Goal: Navigation & Orientation: Find specific page/section

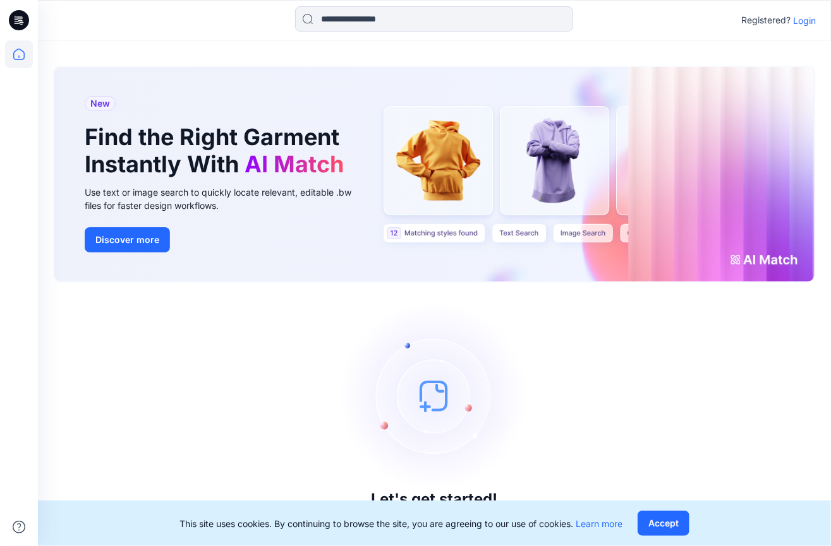
click at [800, 19] on p "Login" at bounding box center [804, 20] width 23 height 13
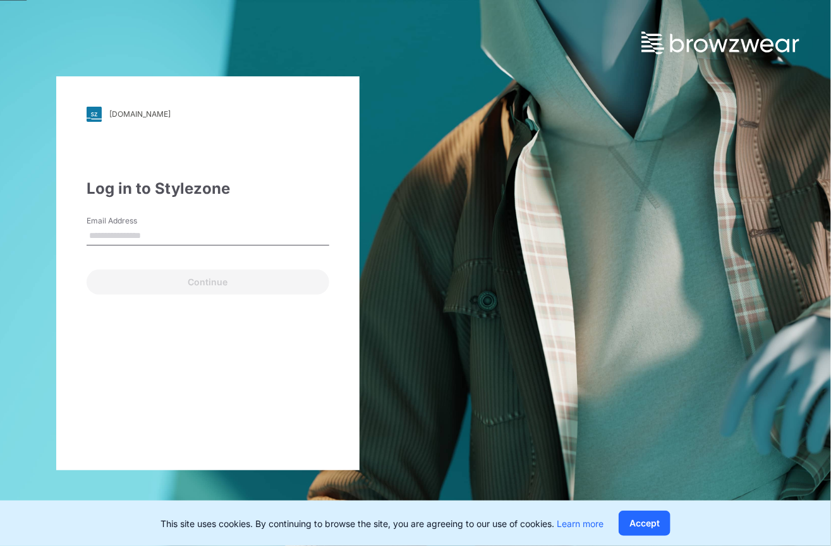
click at [177, 241] on input "Email Address" at bounding box center [208, 236] width 243 height 19
click at [181, 234] on input "Email Address" at bounding box center [208, 236] width 243 height 19
click at [199, 236] on input "Email Address" at bounding box center [208, 236] width 243 height 19
paste input "**********"
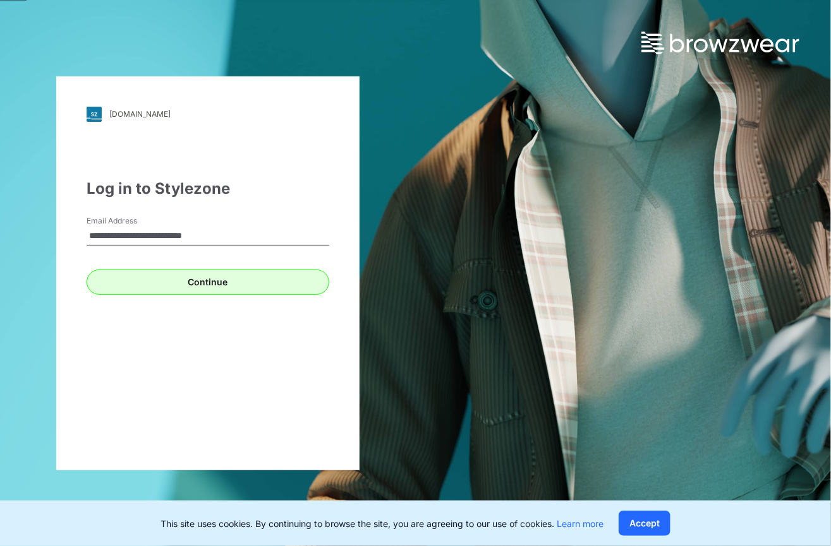
type input "**********"
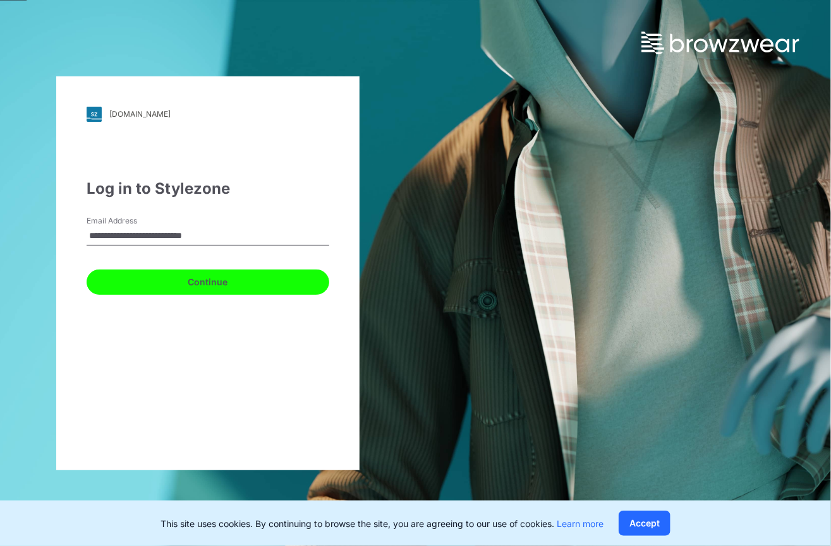
click at [208, 280] on button "Continue" at bounding box center [208, 282] width 243 height 25
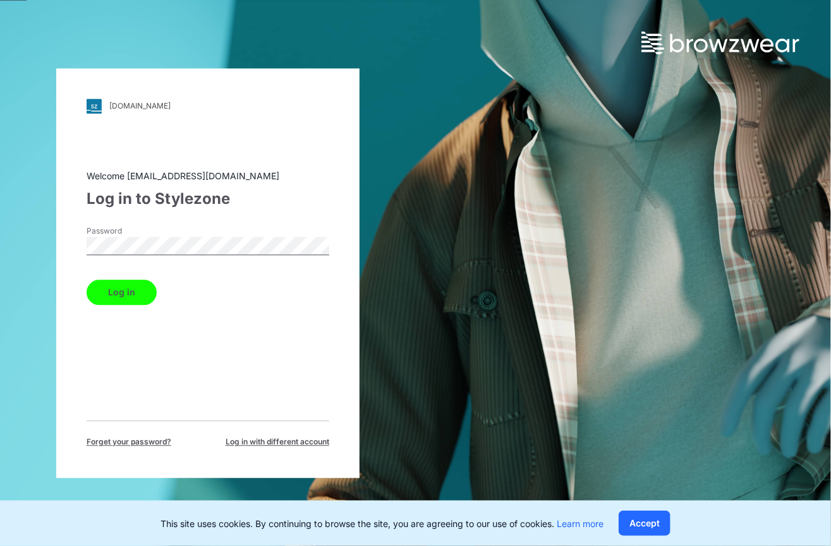
click at [124, 289] on button "Log in" at bounding box center [122, 292] width 70 height 25
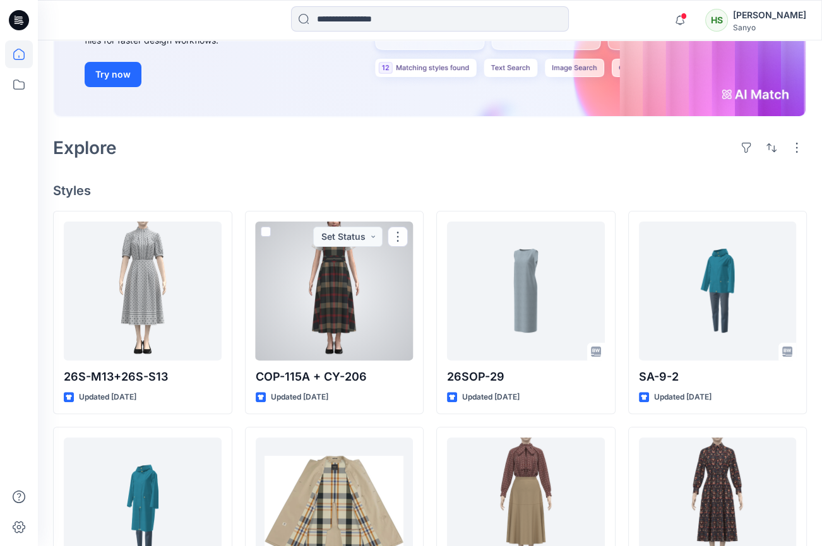
scroll to position [229, 0]
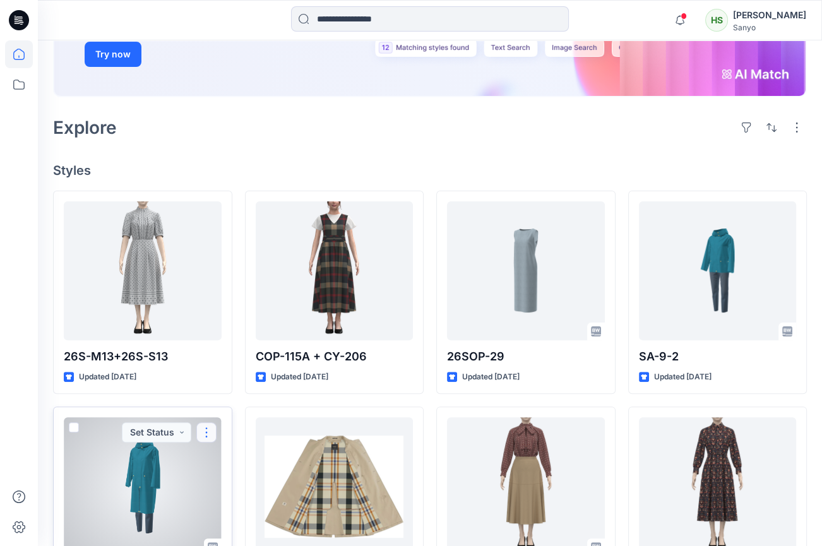
click at [204, 430] on button "button" at bounding box center [206, 433] width 20 height 20
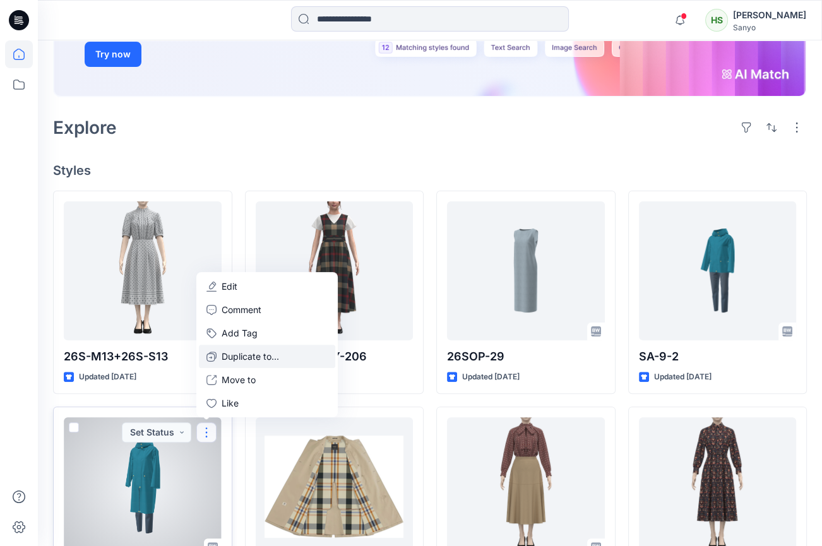
click at [238, 357] on p "Duplicate to..." at bounding box center [250, 356] width 57 height 13
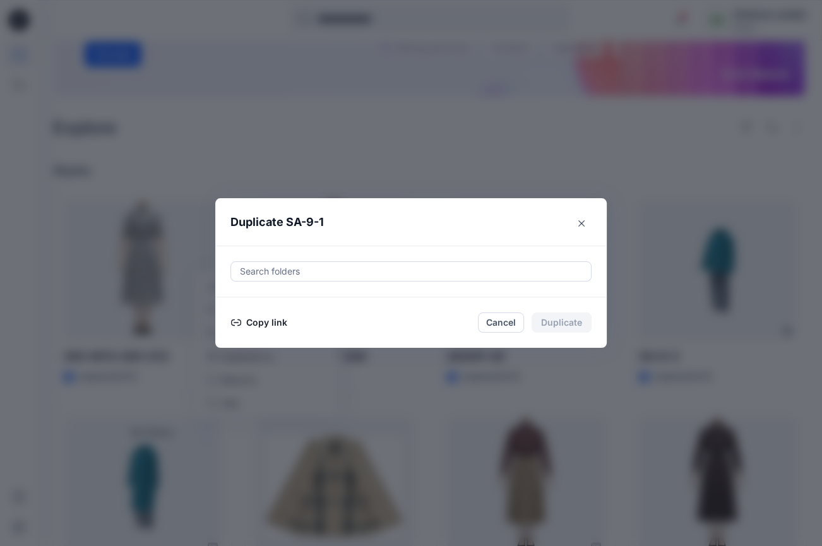
click at [270, 321] on button "Copy link" at bounding box center [259, 322] width 57 height 15
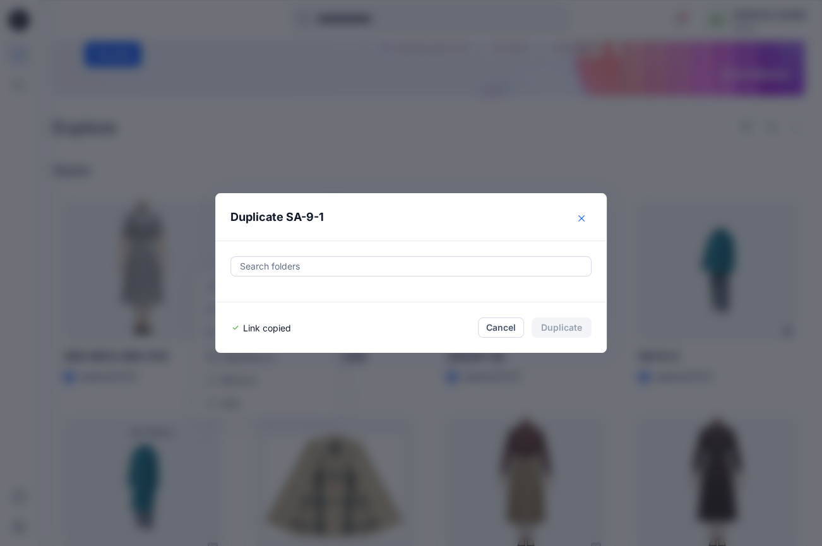
click at [584, 217] on icon "Close" at bounding box center [582, 218] width 6 height 6
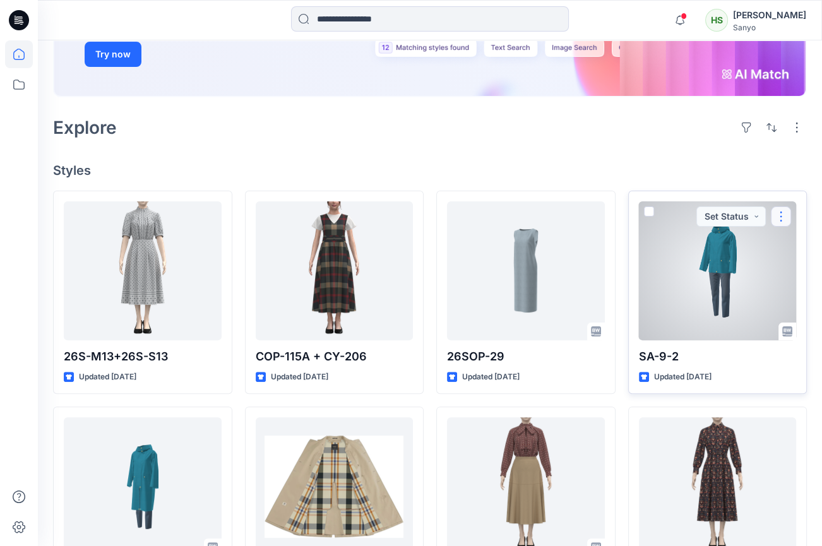
click at [782, 215] on button "button" at bounding box center [781, 217] width 20 height 20
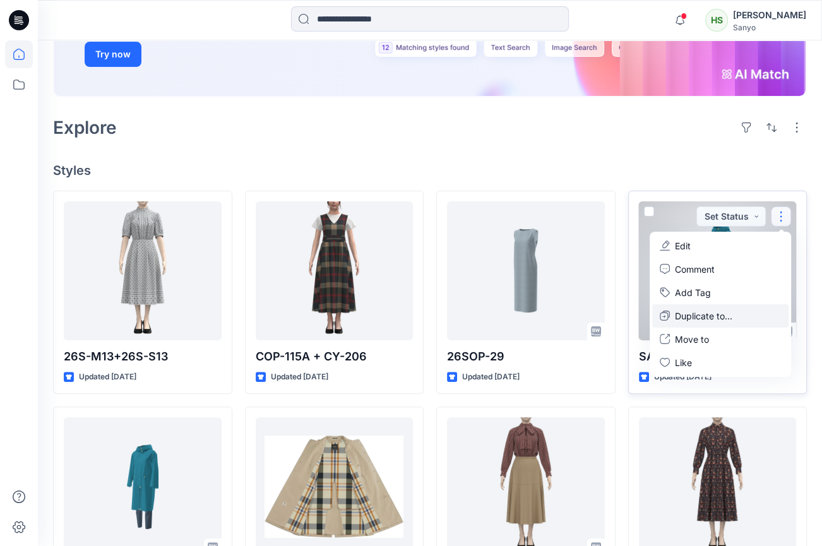
click at [714, 309] on p "Duplicate to..." at bounding box center [703, 315] width 57 height 13
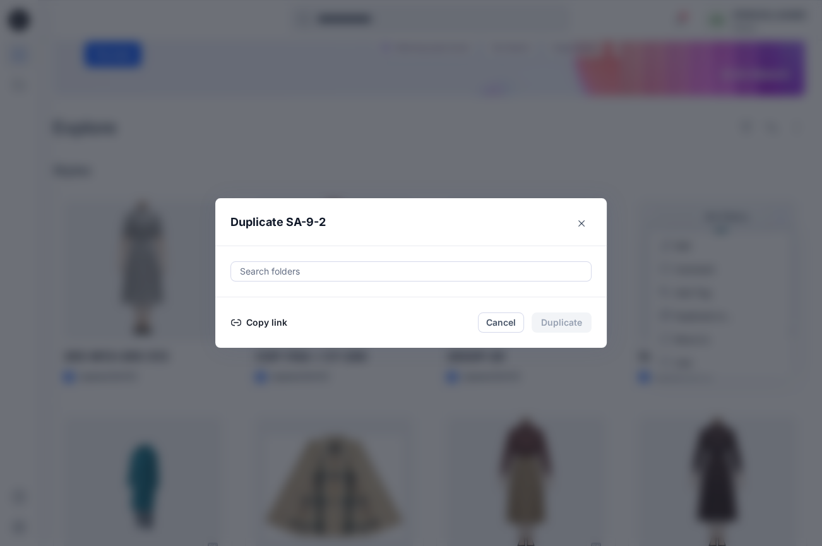
click at [265, 326] on button "Copy link" at bounding box center [259, 322] width 57 height 15
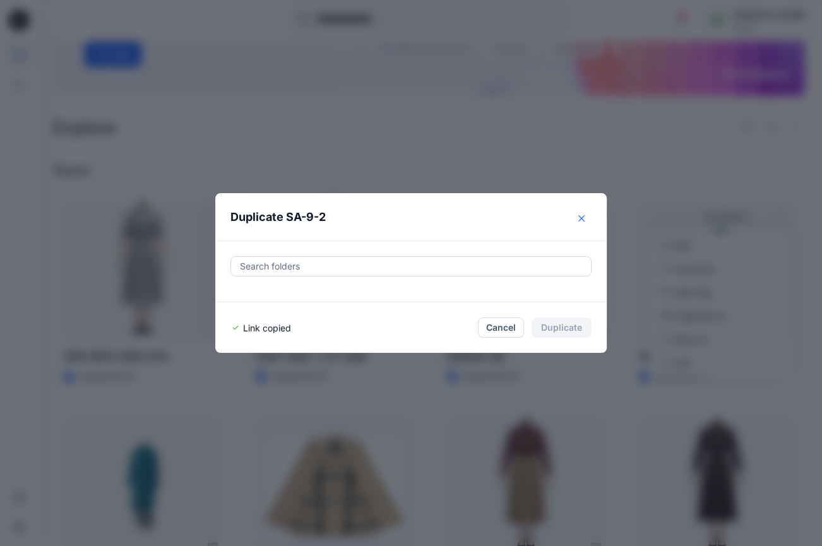
click at [585, 219] on icon "Close" at bounding box center [582, 218] width 6 height 6
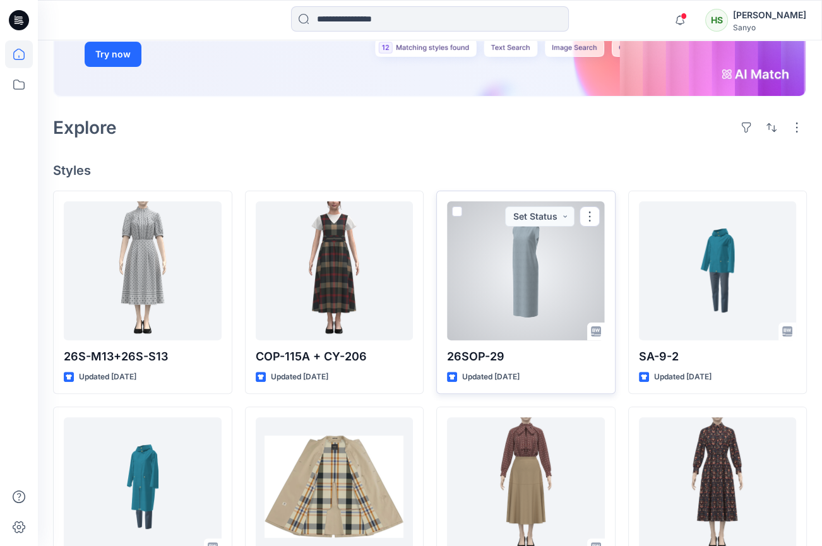
click at [531, 258] on div at bounding box center [526, 270] width 158 height 139
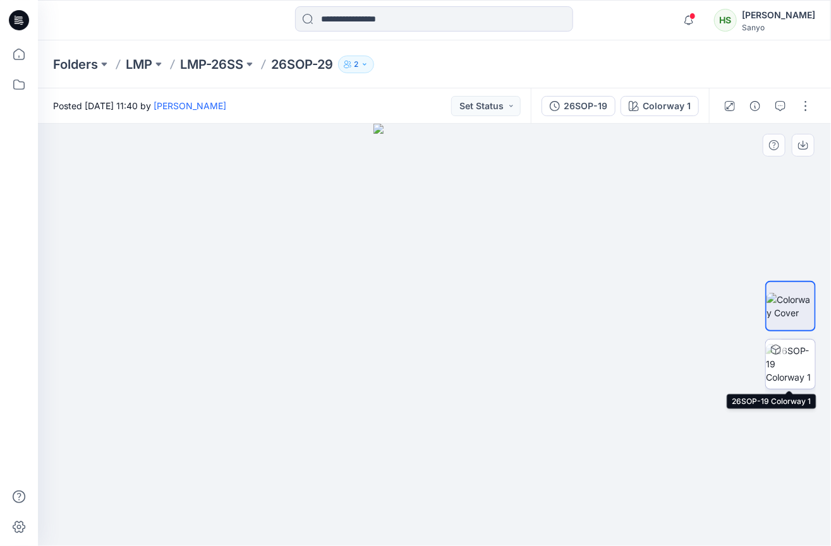
click at [783, 373] on img at bounding box center [789, 364] width 49 height 40
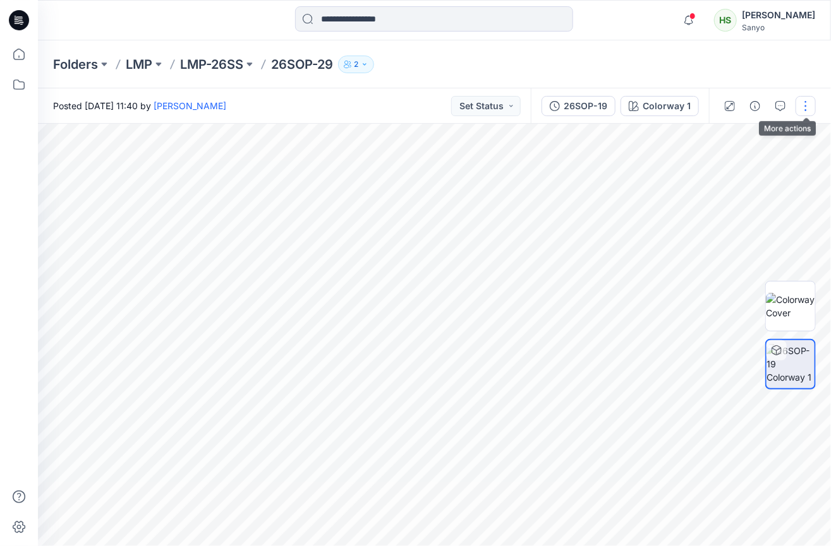
click at [807, 105] on button "button" at bounding box center [805, 106] width 20 height 20
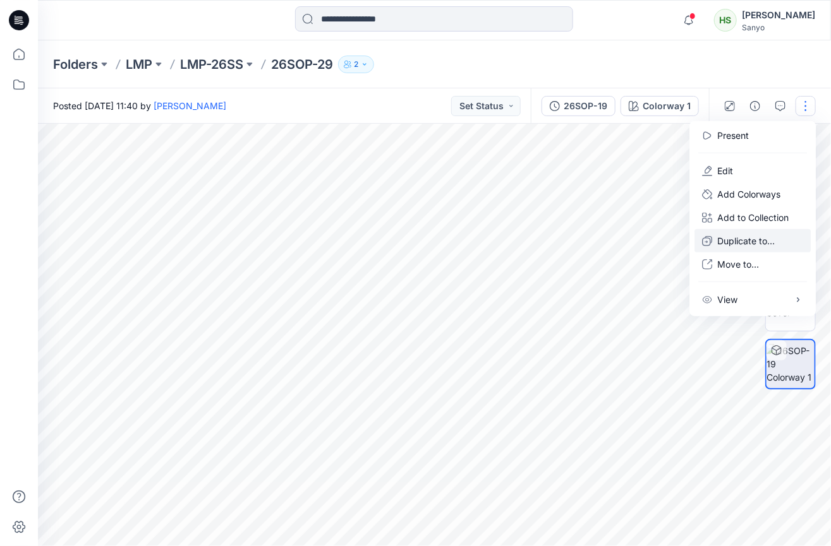
click at [735, 239] on p "Duplicate to..." at bounding box center [745, 240] width 57 height 13
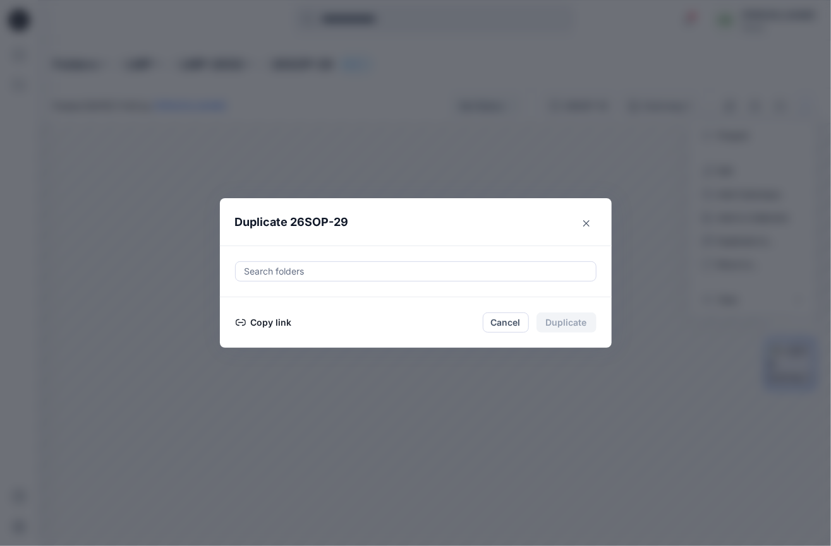
click at [265, 325] on button "Copy link" at bounding box center [263, 322] width 57 height 15
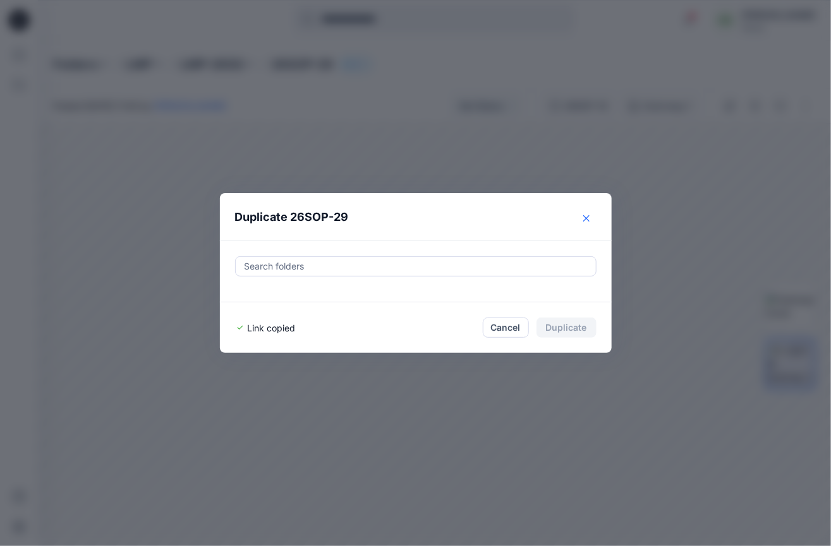
click at [582, 219] on button "Close" at bounding box center [586, 218] width 20 height 20
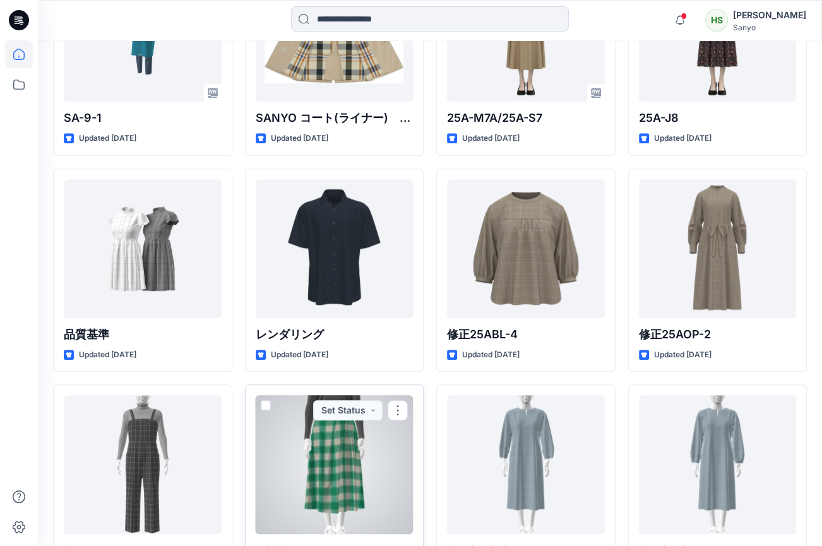
scroll to position [799, 0]
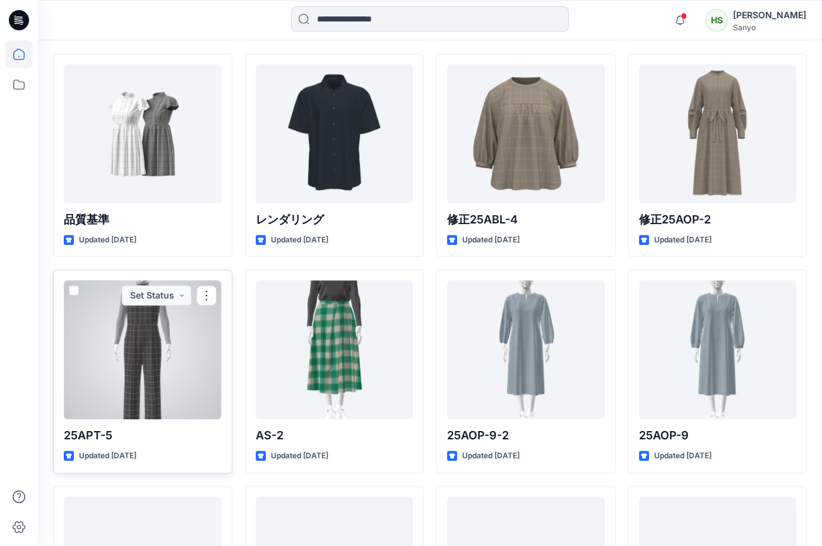
click at [102, 385] on div at bounding box center [143, 349] width 158 height 139
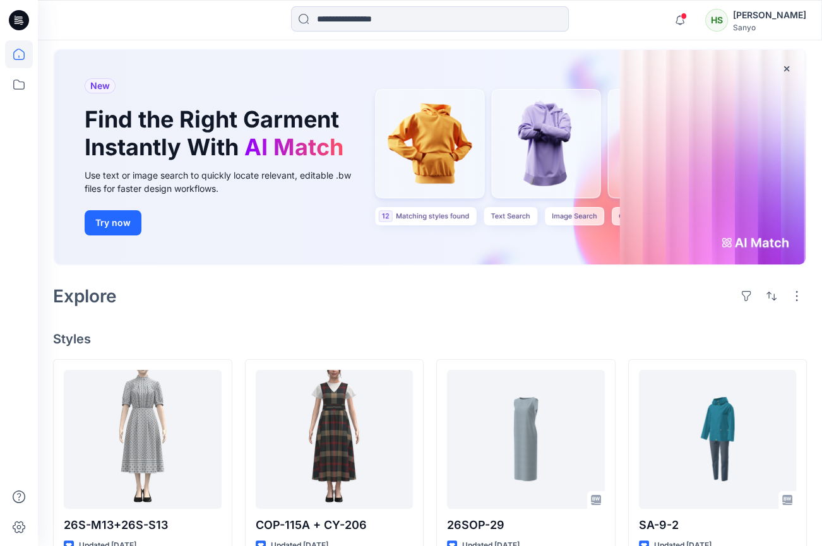
scroll to position [229, 0]
